Goal: Transaction & Acquisition: Purchase product/service

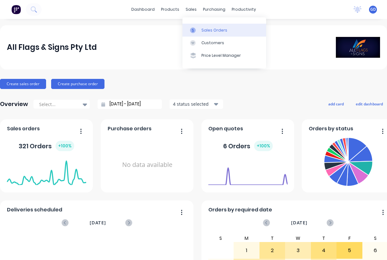
click at [208, 30] on div "Sales Orders" at bounding box center [214, 30] width 26 height 6
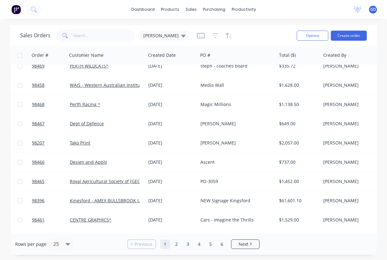
scroll to position [109, 0]
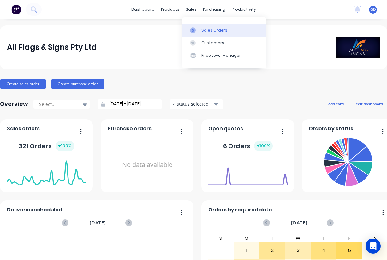
click at [210, 26] on link "Sales Orders" at bounding box center [224, 30] width 84 height 13
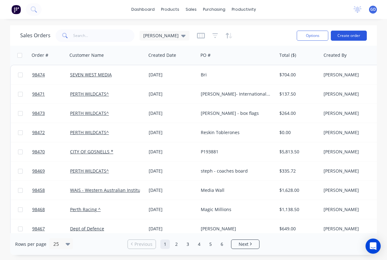
click at [348, 33] on button "Create order" at bounding box center [349, 36] width 36 height 10
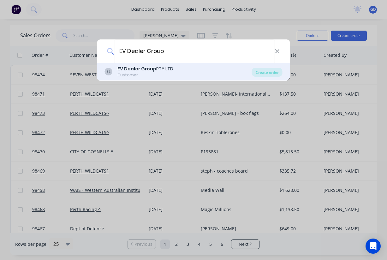
type input "EV Dealer Group"
click at [147, 73] on div "Customer" at bounding box center [145, 75] width 56 height 6
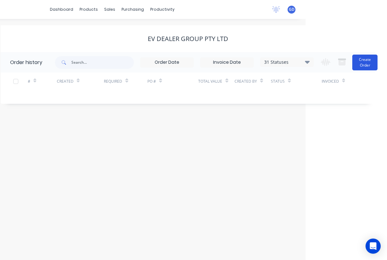
scroll to position [0, 81]
click at [366, 61] on button "Create Order" at bounding box center [364, 63] width 25 height 16
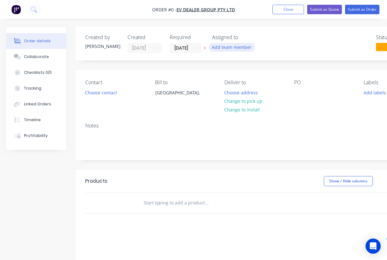
click at [226, 46] on button "Add team member" at bounding box center [231, 47] width 46 height 9
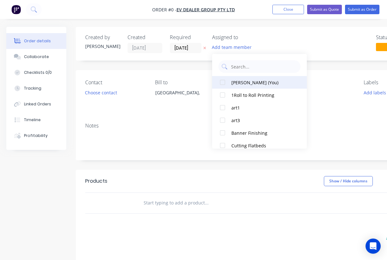
click at [235, 81] on div "[PERSON_NAME] (You)" at bounding box center [262, 82] width 63 height 7
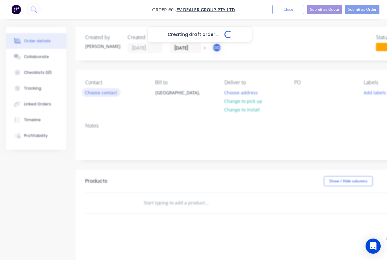
click at [97, 90] on div "Creating draft order... Loading... Order details Collaborate Checklists 0/0 Tra…" at bounding box center [219, 201] width 439 height 348
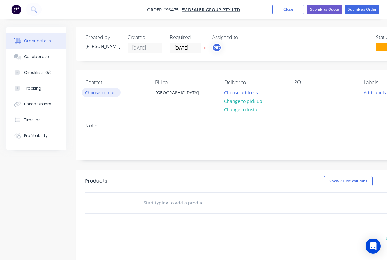
click at [99, 92] on button "Choose contact" at bounding box center [101, 92] width 39 height 9
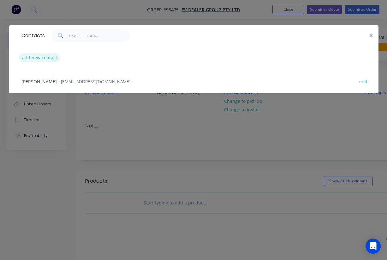
click at [42, 58] on button "add new contact" at bounding box center [40, 57] width 42 height 9
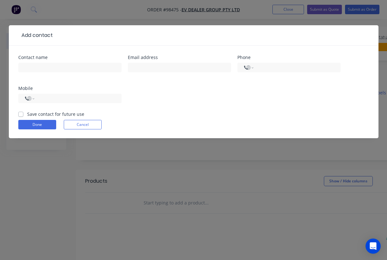
select select "AU"
click at [27, 114] on label "Save contact for future use" at bounding box center [55, 114] width 57 height 7
click at [22, 114] on input "Save contact for future use" at bounding box center [20, 114] width 5 height 6
checkbox input "true"
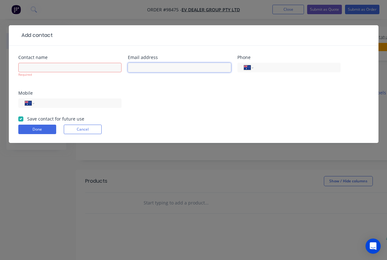
paste input "[EMAIL_ADDRESS][DOMAIN_NAME]"
type input "[EMAIL_ADDRESS][DOMAIN_NAME]"
click at [156, 85] on div "Contact name Required Email address [EMAIL_ADDRESS][DOMAIN_NAME] Phone Internat…" at bounding box center [193, 85] width 350 height 60
click at [56, 72] on input "text" at bounding box center [69, 67] width 103 height 9
paste input "Trinity Vitetta"
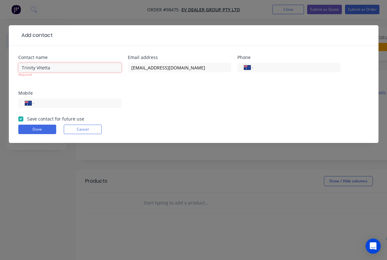
type input "Trinity Vitetta"
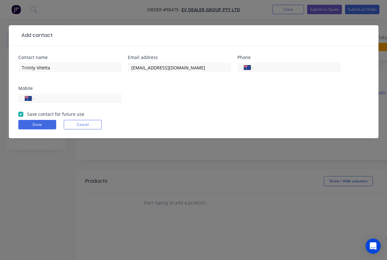
click at [115, 85] on div "Contact name Trinity Vitetta Email address [EMAIL_ADDRESS][DOMAIN_NAME] Phone I…" at bounding box center [193, 83] width 350 height 56
click at [53, 102] on input "tel" at bounding box center [77, 98] width 76 height 7
paste input "0406 330 406"
type input "0406 330 406"
click at [42, 127] on button "Done" at bounding box center [37, 124] width 38 height 9
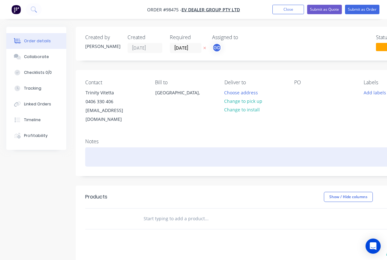
click at [103, 150] on div at bounding box center [254, 156] width 338 height 19
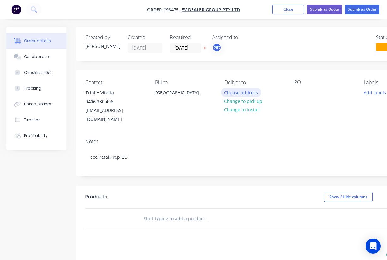
click at [245, 94] on button "Choose address" at bounding box center [241, 92] width 40 height 9
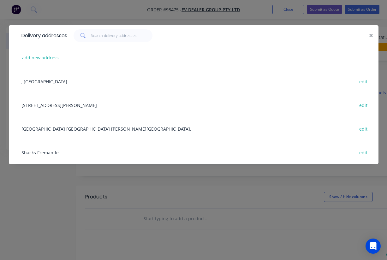
click at [90, 129] on div "[GEOGRAPHIC_DATA] [GEOGRAPHIC_DATA] [PERSON_NAME][GEOGRAPHIC_DATA]. edit" at bounding box center [193, 129] width 350 height 24
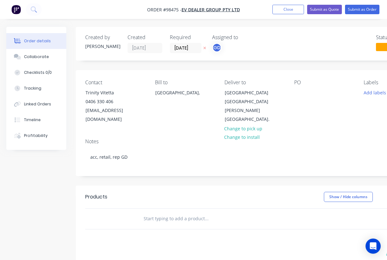
click at [169, 212] on input "text" at bounding box center [206, 218] width 126 height 13
paste input "Jelly fish /east Dot decals Qty 40 , 300mm high x 840mm"
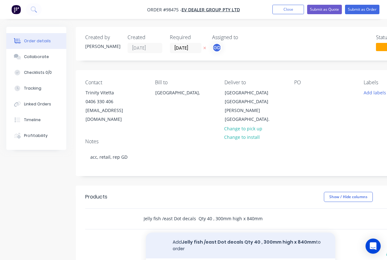
type input "Jelly fish /east Dot decals Qty 40 , 300mm high x 840mm"
click at [212, 233] on button "Add Jelly fish /east Dot decals Qty 40 , 300mm high x 840mm to order" at bounding box center [240, 245] width 189 height 26
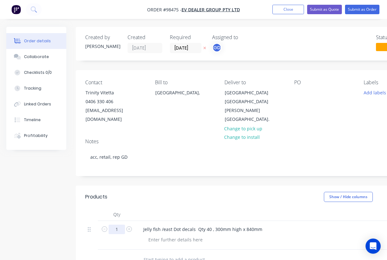
click at [119, 225] on input "1" at bounding box center [117, 229] width 16 height 9
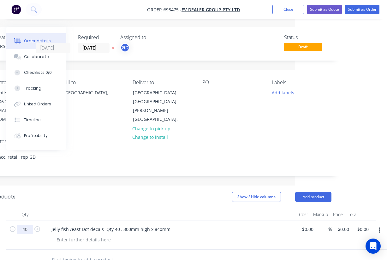
scroll to position [0, 92]
type input "40"
click at [208, 96] on div at bounding box center [207, 92] width 10 height 9
paste div
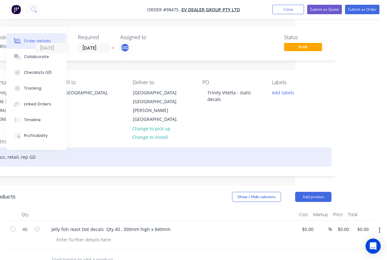
click at [227, 147] on div "acc, retail, rep GD" at bounding box center [162, 156] width 338 height 19
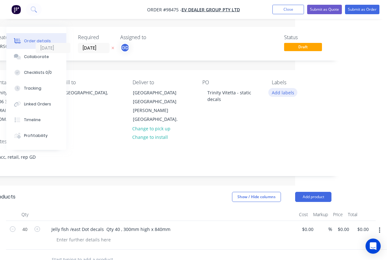
click at [280, 93] on button "Add labels" at bounding box center [282, 92] width 29 height 9
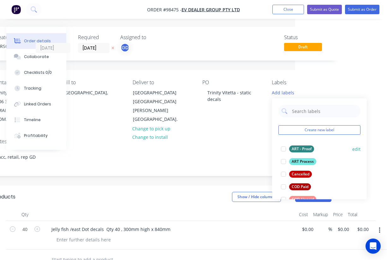
click at [300, 147] on div "ART - Proof" at bounding box center [301, 148] width 25 height 7
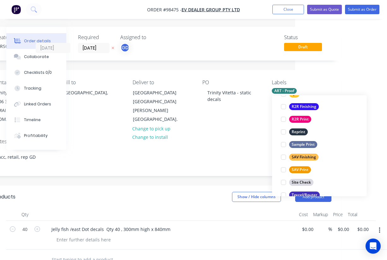
scroll to position [275, 0]
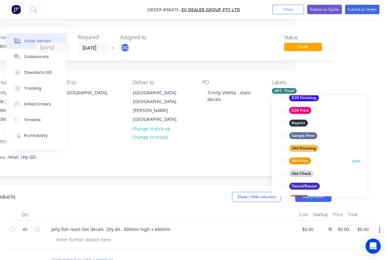
click at [307, 161] on div "SAV Print" at bounding box center [300, 160] width 22 height 7
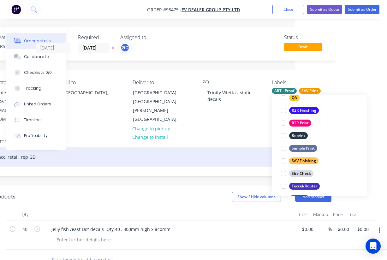
click at [251, 147] on div "acc, retail, rep GD" at bounding box center [162, 156] width 338 height 19
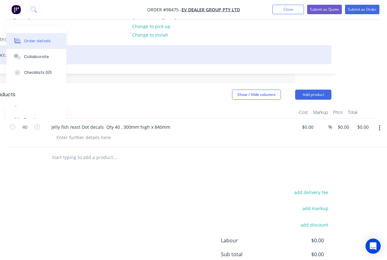
scroll to position [105, 92]
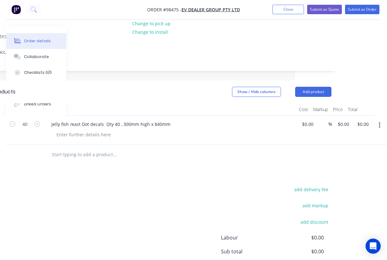
click at [332, 185] on div "add delivery fee add markup add discount Labour $0.00 Sub total $0.00 Margin $0…" at bounding box center [162, 246] width 357 height 122
click at [322, 185] on button "add delivery fee" at bounding box center [310, 189] width 41 height 9
type input "55"
click at [241, 169] on div "Products Show / Hide columns Add product Qty Cost Markup Price Total 40 Jelly f…" at bounding box center [162, 197] width 357 height 234
click at [367, 120] on input "0.00" at bounding box center [363, 124] width 15 height 9
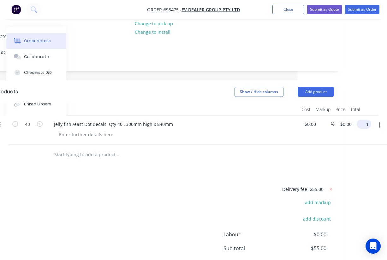
scroll to position [105, 85]
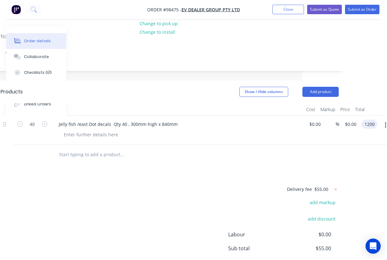
type input "1200"
type input "$30.00"
type input "$1,200.00"
click at [266, 162] on div "Products Show / Hide columns Add product Qty Cost Markup Price Total 40 Jelly f…" at bounding box center [169, 196] width 357 height 233
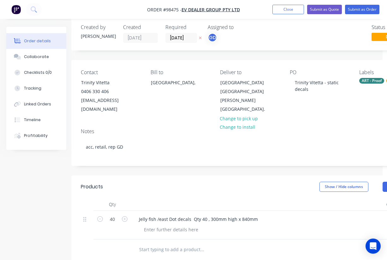
scroll to position [10, 4]
click at [173, 34] on input "[DATE]" at bounding box center [181, 37] width 31 height 9
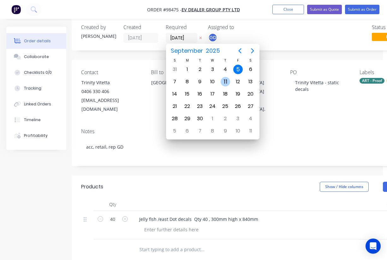
click at [223, 83] on div "11" at bounding box center [224, 81] width 9 height 9
type input "[DATE]"
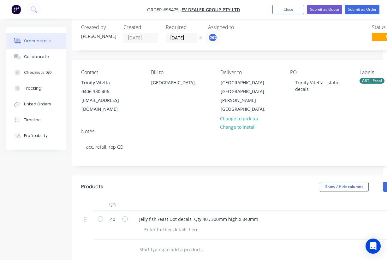
scroll to position [0, 4]
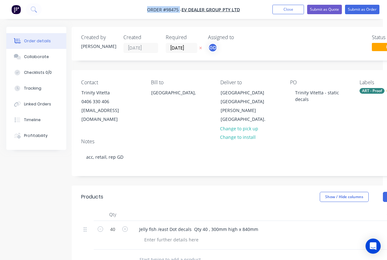
drag, startPoint x: 144, startPoint y: 7, endPoint x: 180, endPoint y: 10, distance: 36.4
click at [180, 10] on nav "Order #98475 - EV Dealer Group PTY LTD Add product Close Submit as Quote Submit…" at bounding box center [193, 9] width 387 height 19
click at [167, 11] on span "Order #98475 -" at bounding box center [164, 10] width 34 height 6
drag, startPoint x: 146, startPoint y: 9, endPoint x: 178, endPoint y: 12, distance: 32.0
click at [178, 12] on nav "Order #98475 - EV Dealer Group PTY LTD Add product Close Submit as Quote Submit…" at bounding box center [193, 9] width 387 height 19
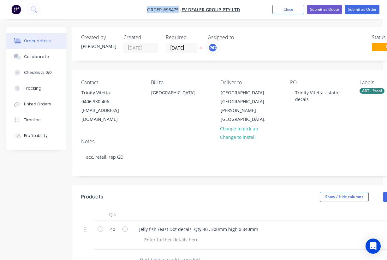
copy span "Order #98475"
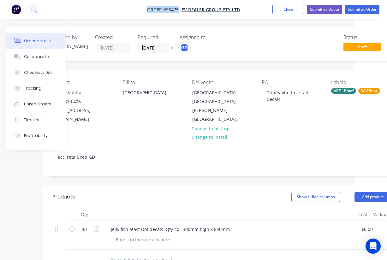
scroll to position [0, 37]
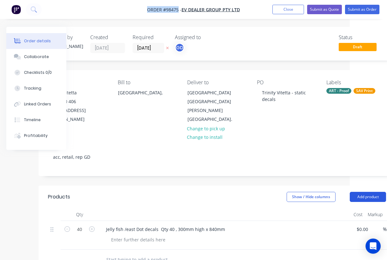
click at [359, 192] on button "Add product" at bounding box center [367, 197] width 36 height 10
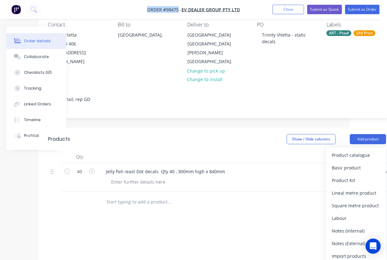
scroll to position [58, 37]
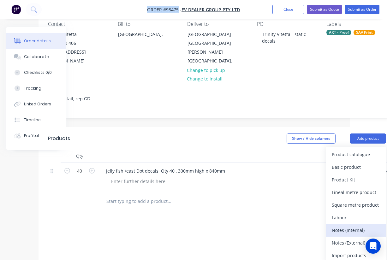
click at [346, 226] on div "Notes (Internal)" at bounding box center [355, 230] width 49 height 9
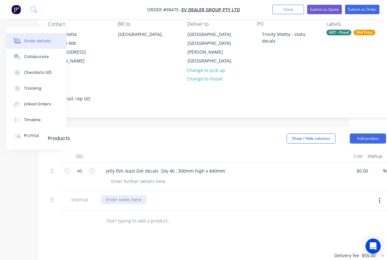
click at [122, 195] on div at bounding box center [123, 199] width 45 height 9
paste div
click at [151, 135] on header "Products Show / Hide columns Add product" at bounding box center [216, 138] width 357 height 23
click at [233, 195] on div "Delivery to Porsche [STREET_ADDRESS]. ATT Trinity Vitetta" at bounding box center [167, 199] width 132 height 9
click at [243, 133] on div "Show / Hide columns Add product" at bounding box center [253, 138] width 266 height 10
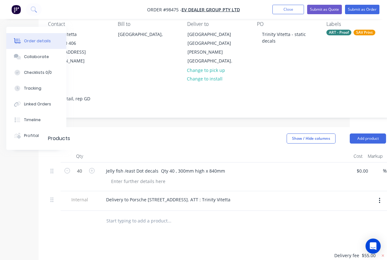
scroll to position [0, 37]
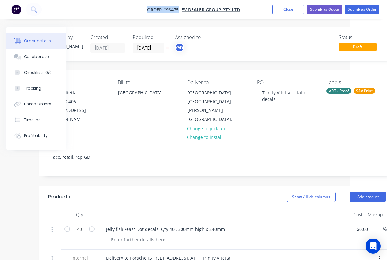
drag, startPoint x: 146, startPoint y: 8, endPoint x: 178, endPoint y: 10, distance: 32.6
click at [178, 10] on nav "Order #98475 - EV Dealer Group PTY LTD Add product Close Submit as Quote Submit…" at bounding box center [193, 9] width 387 height 19
copy span "Order #98475"
click at [285, 9] on button "Close" at bounding box center [288, 9] width 32 height 9
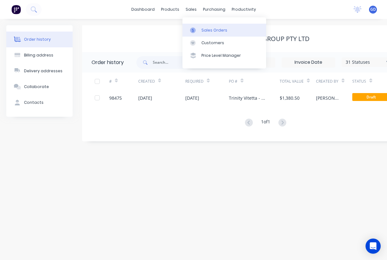
click at [206, 29] on div "Sales Orders" at bounding box center [214, 30] width 26 height 6
